Goal: Task Accomplishment & Management: Use online tool/utility

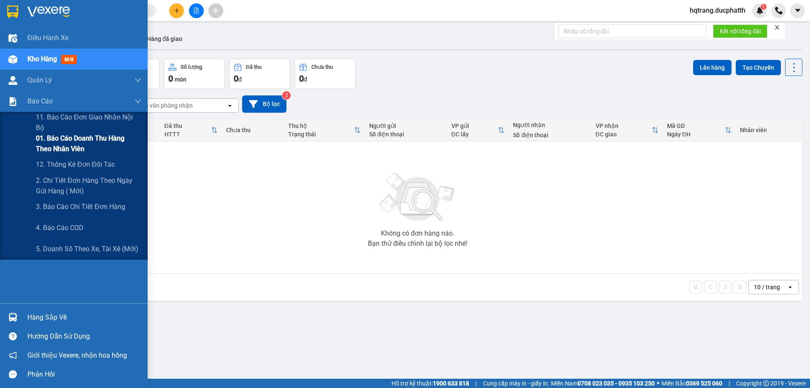
click at [66, 143] on span "01. Báo cáo doanh thu hàng theo nhân viên" at bounding box center [89, 143] width 106 height 21
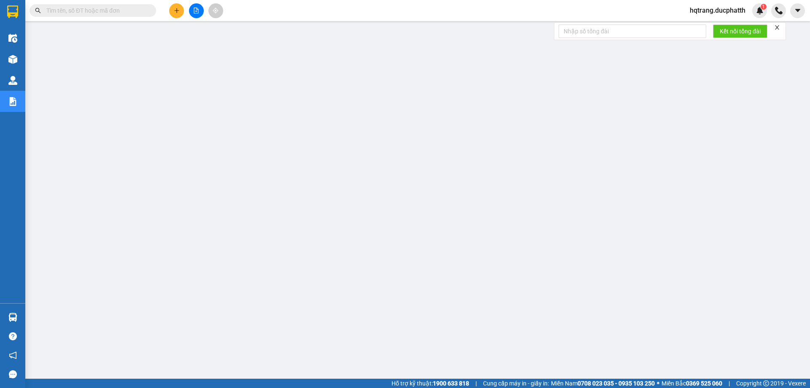
click at [780, 27] on icon "close" at bounding box center [777, 27] width 6 height 6
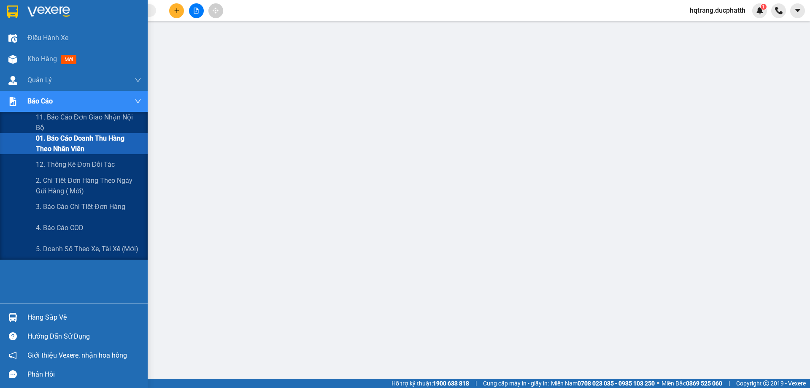
click at [65, 144] on span "01. Báo cáo doanh thu hàng theo nhân viên" at bounding box center [89, 143] width 106 height 21
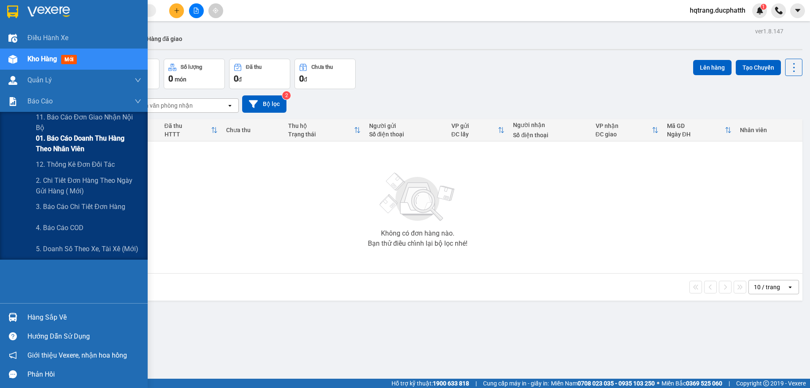
click at [51, 146] on span "01. Báo cáo doanh thu hàng theo nhân viên" at bounding box center [89, 143] width 106 height 21
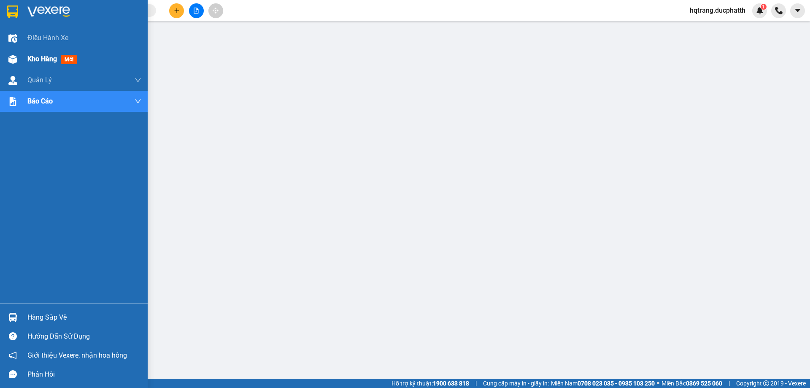
click at [26, 56] on div "Kho hàng mới" at bounding box center [74, 59] width 148 height 21
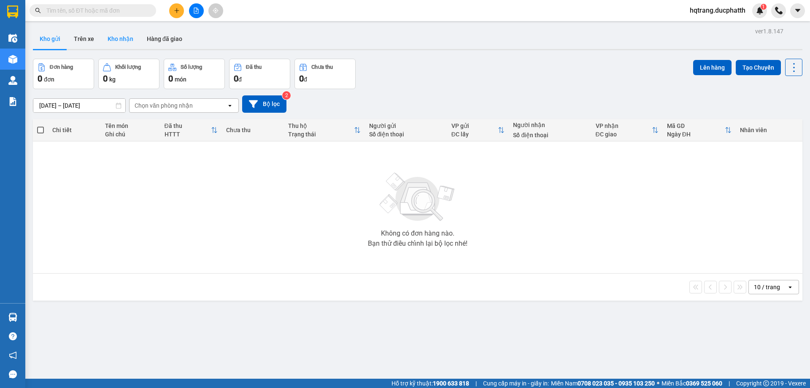
click at [120, 41] on button "Kho nhận" at bounding box center [120, 39] width 39 height 20
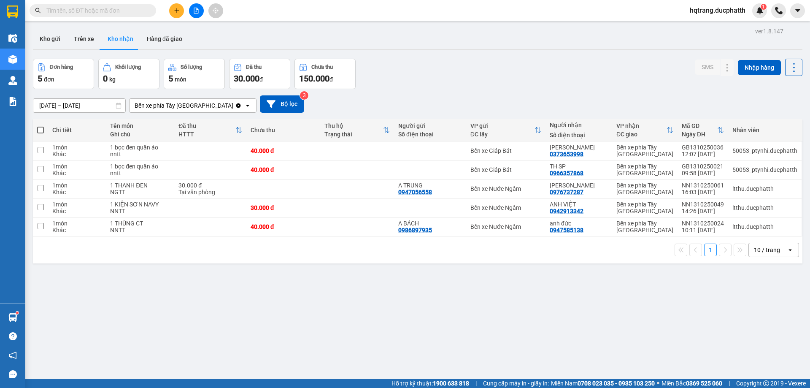
click at [101, 29] on button "Kho nhận" at bounding box center [120, 39] width 39 height 20
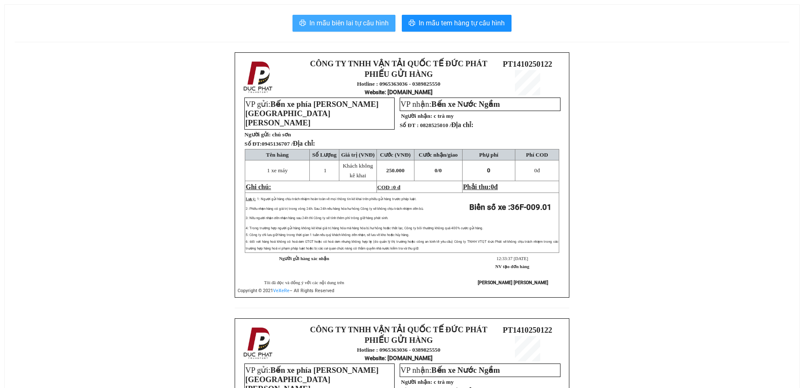
click at [343, 29] on button "In mẫu biên lai tự cấu hình" at bounding box center [343, 23] width 103 height 17
